Goal: Task Accomplishment & Management: Complete application form

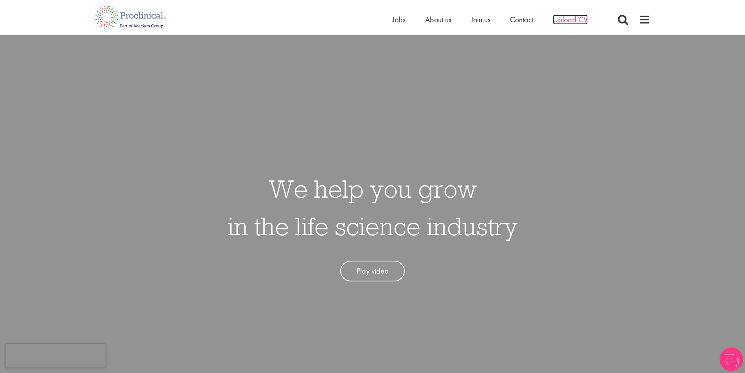
click at [567, 18] on span "Upload CV" at bounding box center [570, 19] width 35 height 10
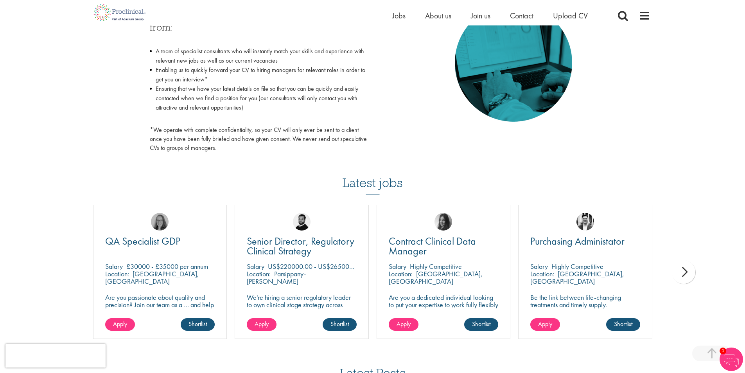
scroll to position [196, 0]
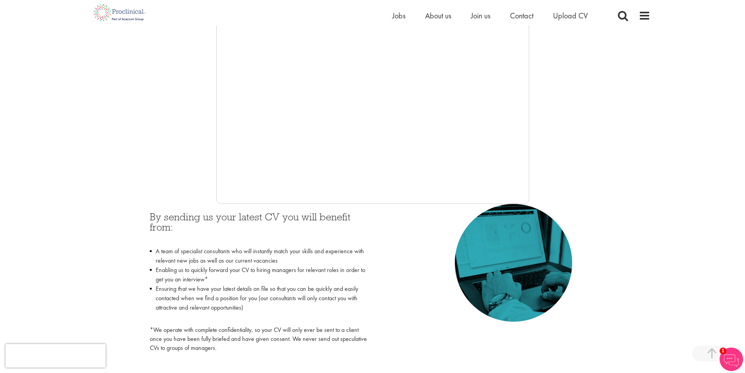
scroll to position [168, 0]
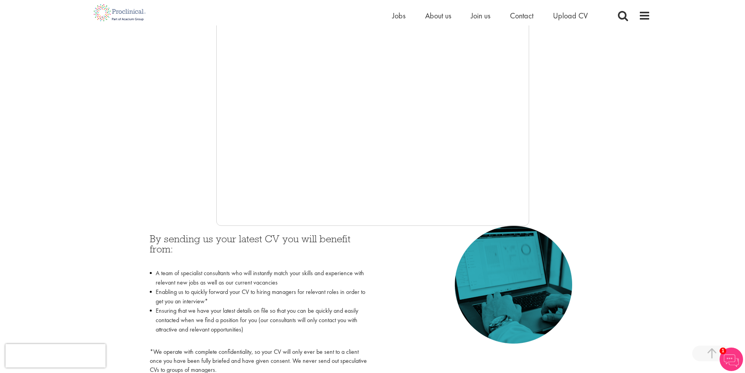
drag, startPoint x: 137, startPoint y: 187, endPoint x: 142, endPoint y: 164, distance: 23.2
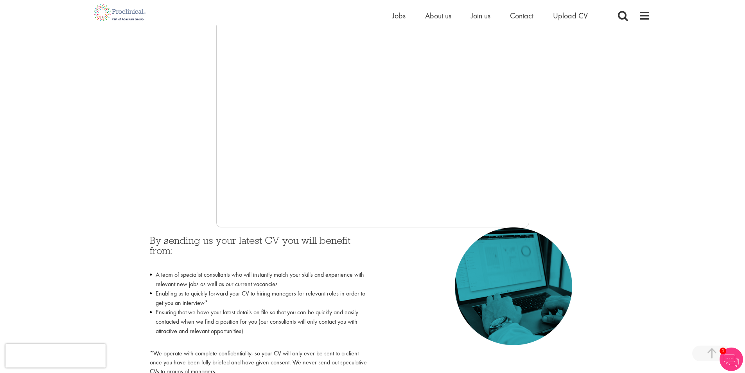
click at [560, 185] on div at bounding box center [372, 110] width 555 height 235
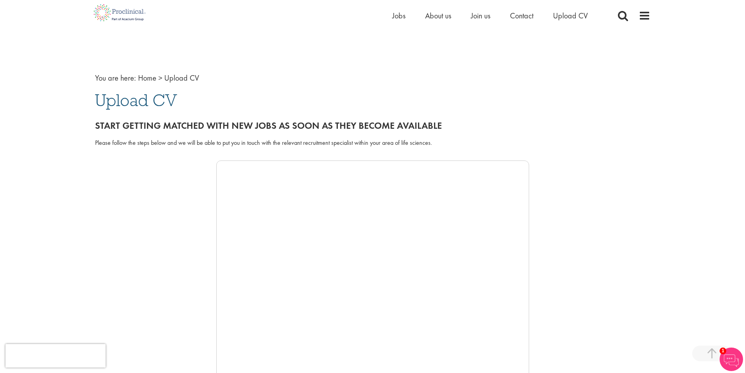
scroll to position [196, 0]
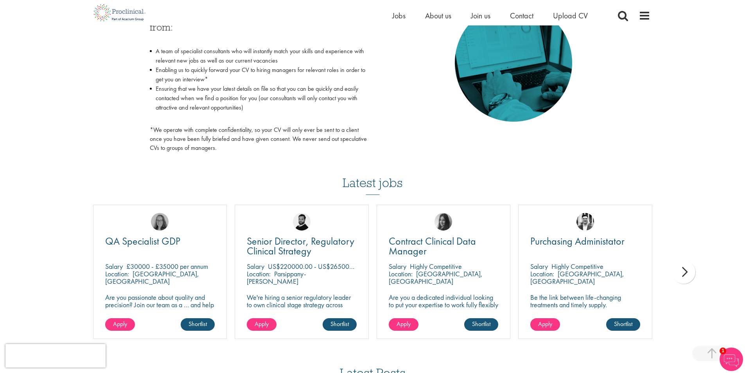
scroll to position [196, 0]
